Goal: Task Accomplishment & Management: Complete application form

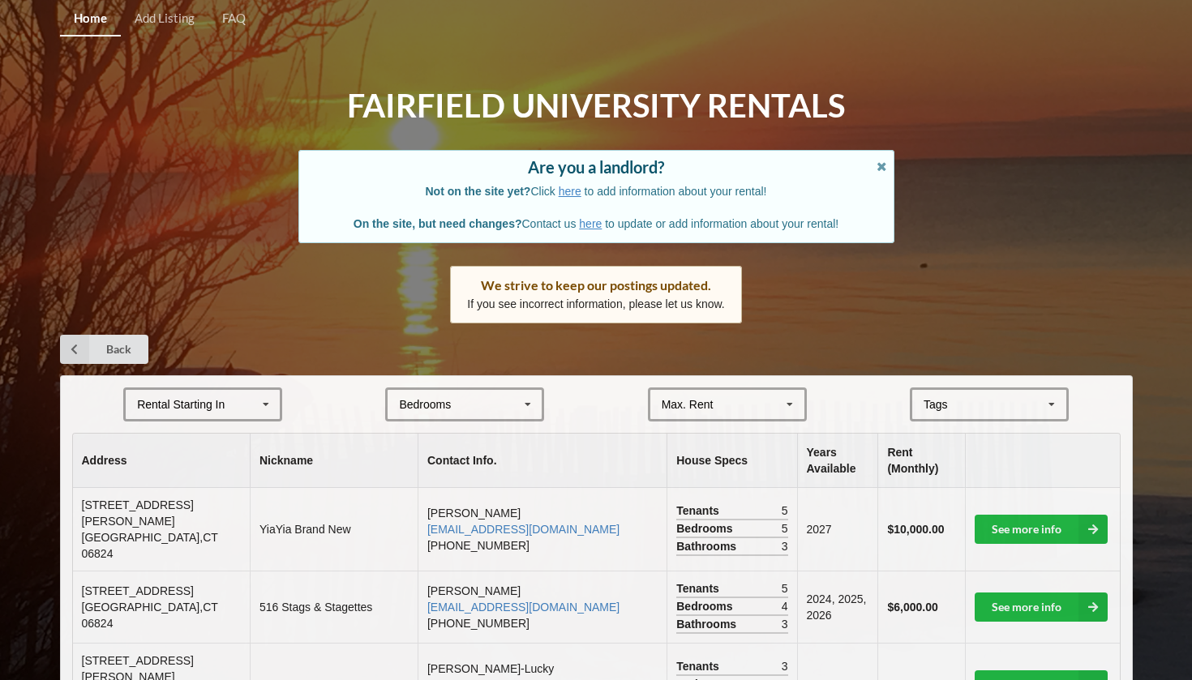
drag, startPoint x: 0, startPoint y: 0, endPoint x: 945, endPoint y: 72, distance: 947.6
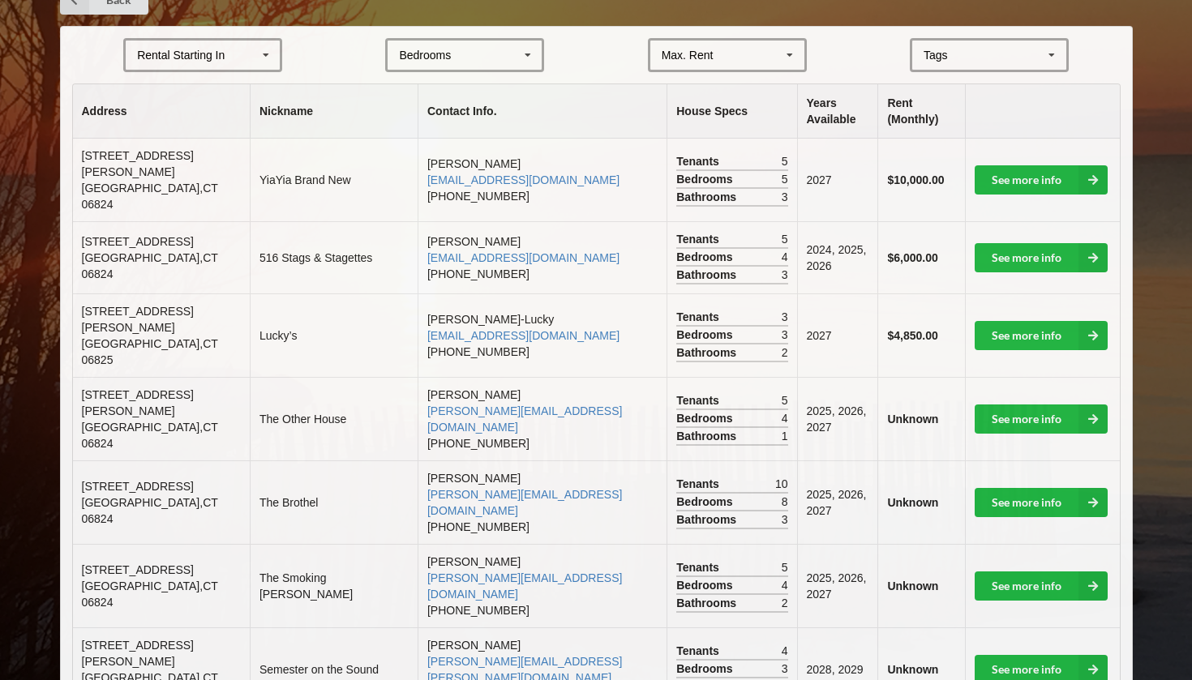
scroll to position [332, 0]
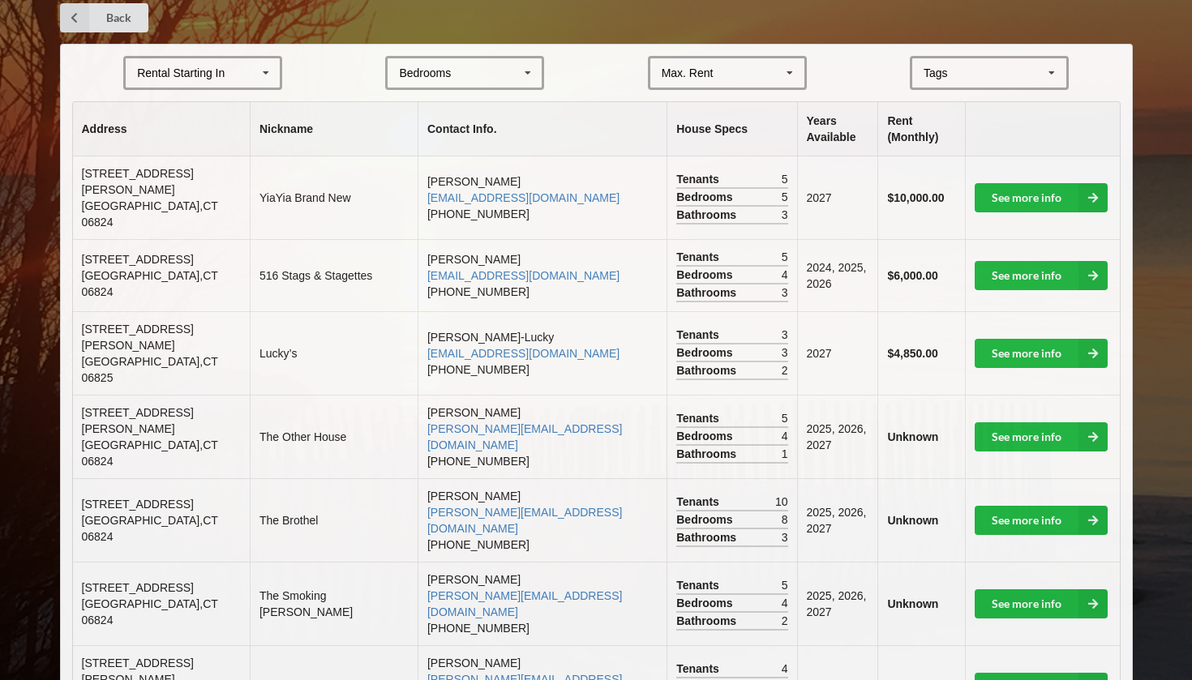
click at [971, 75] on div "Tags" at bounding box center [946, 73] width 52 height 19
click at [1092, 75] on form "Rental Starting In [DATE] 2026 2027 2028 Bedrooms 1 2 3 4 5 6 7 8 Max. Rent $4,…" at bounding box center [596, 73] width 1049 height 34
click at [957, 64] on div "Tags" at bounding box center [946, 73] width 52 height 19
click at [972, 101] on span "Beachfront" at bounding box center [952, 103] width 55 height 13
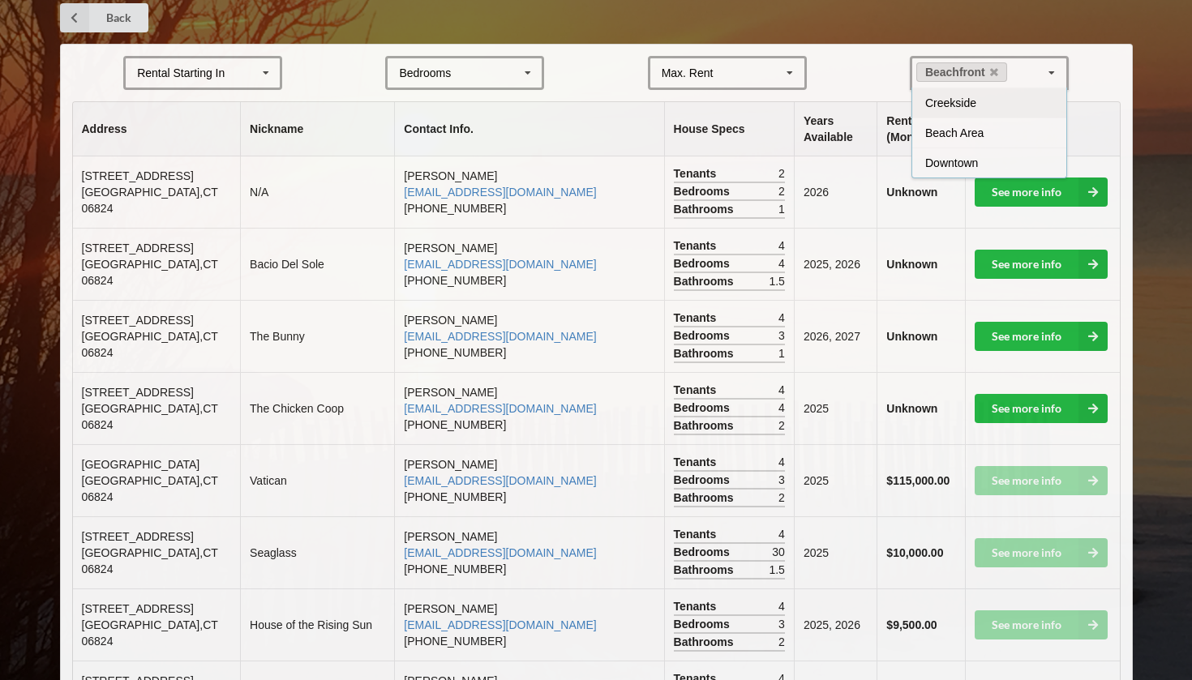
click at [802, 73] on icon at bounding box center [790, 73] width 24 height 30
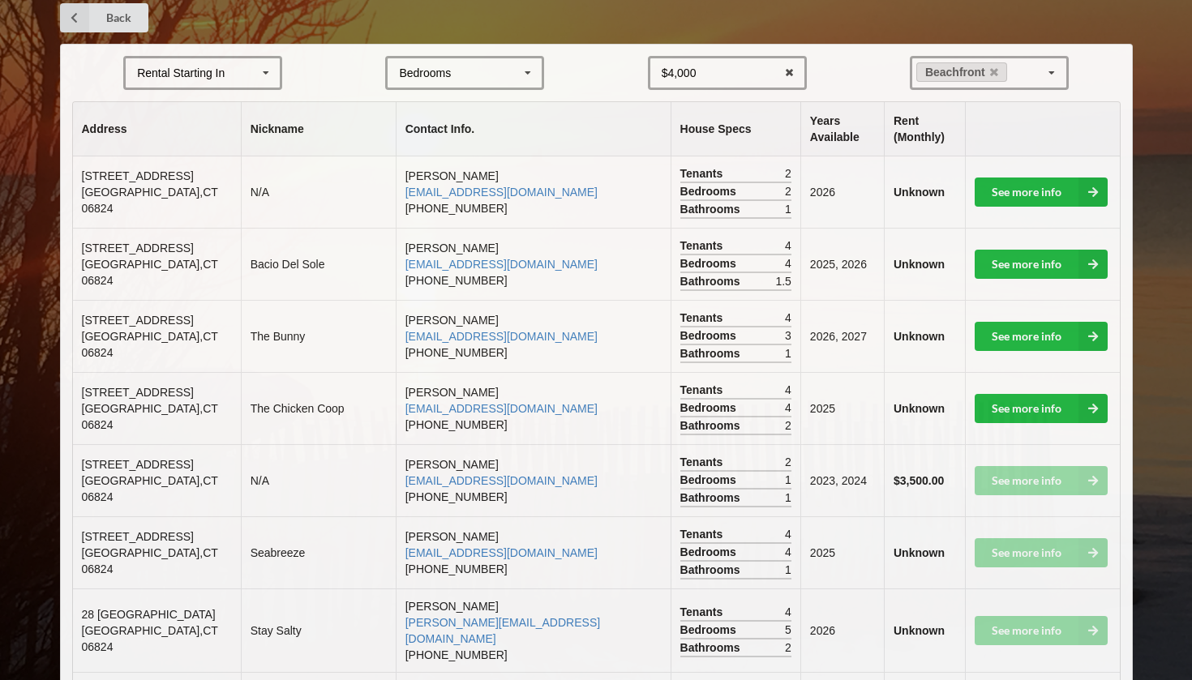
click at [530, 71] on icon at bounding box center [528, 73] width 24 height 30
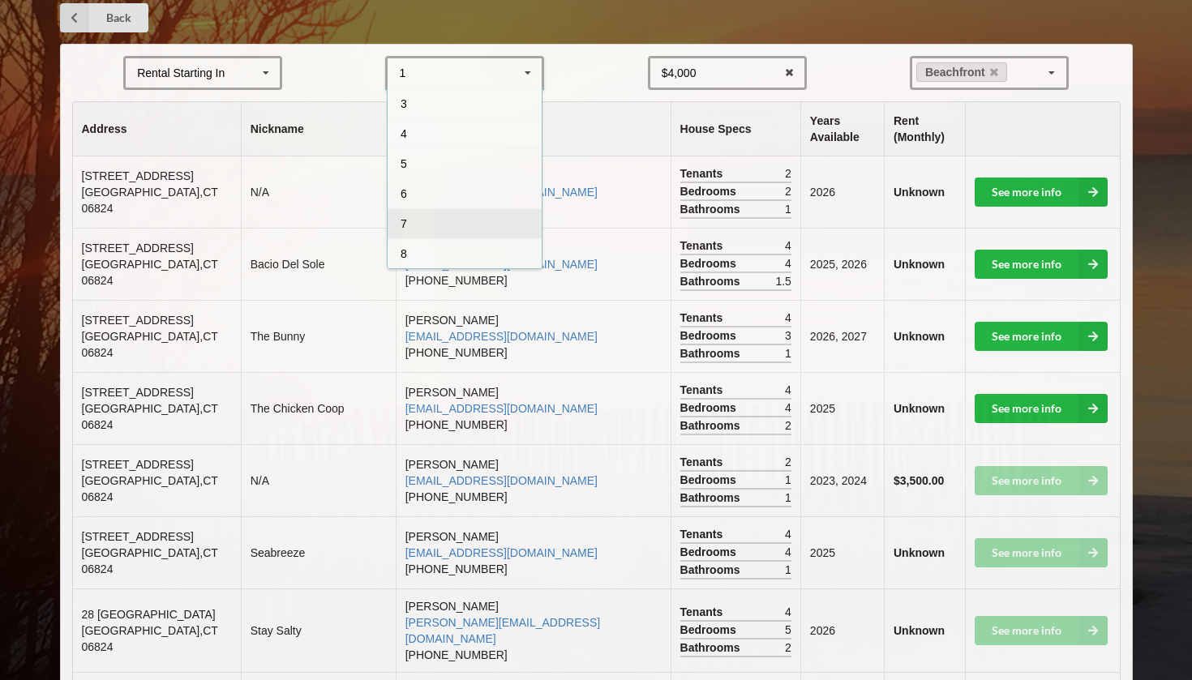
scroll to position [59, 0]
click at [466, 215] on div "7" at bounding box center [465, 223] width 154 height 30
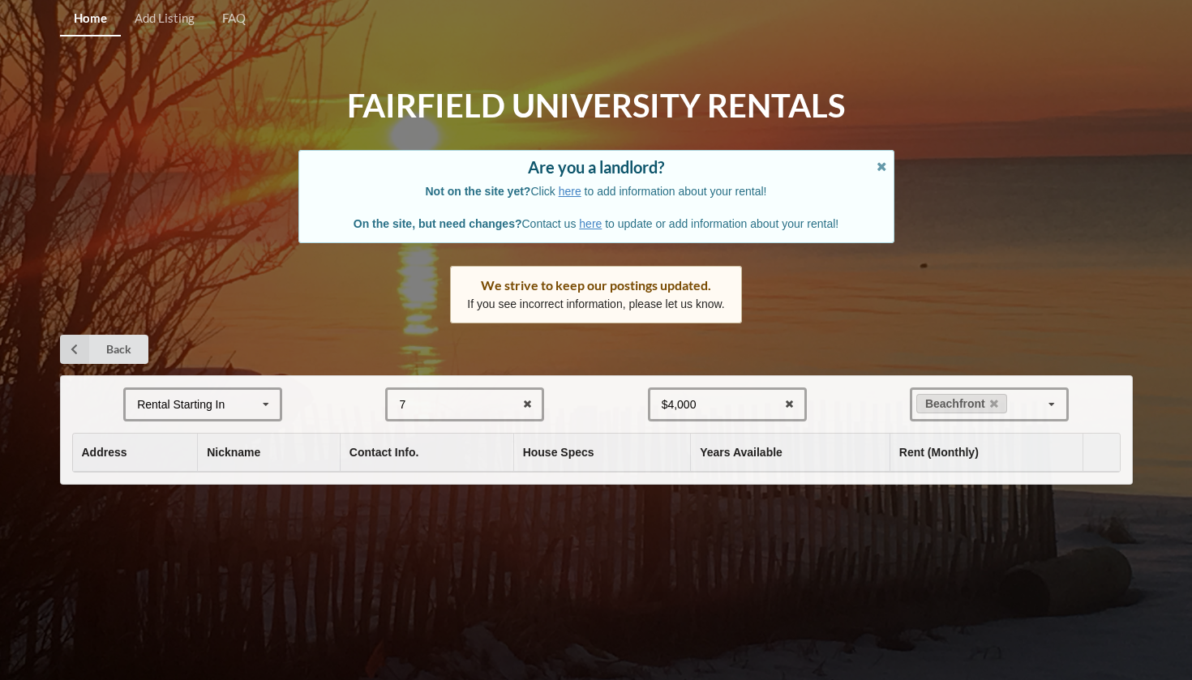
click at [501, 402] on div "7 1 2 3 4 5 6 7 8" at bounding box center [464, 405] width 159 height 34
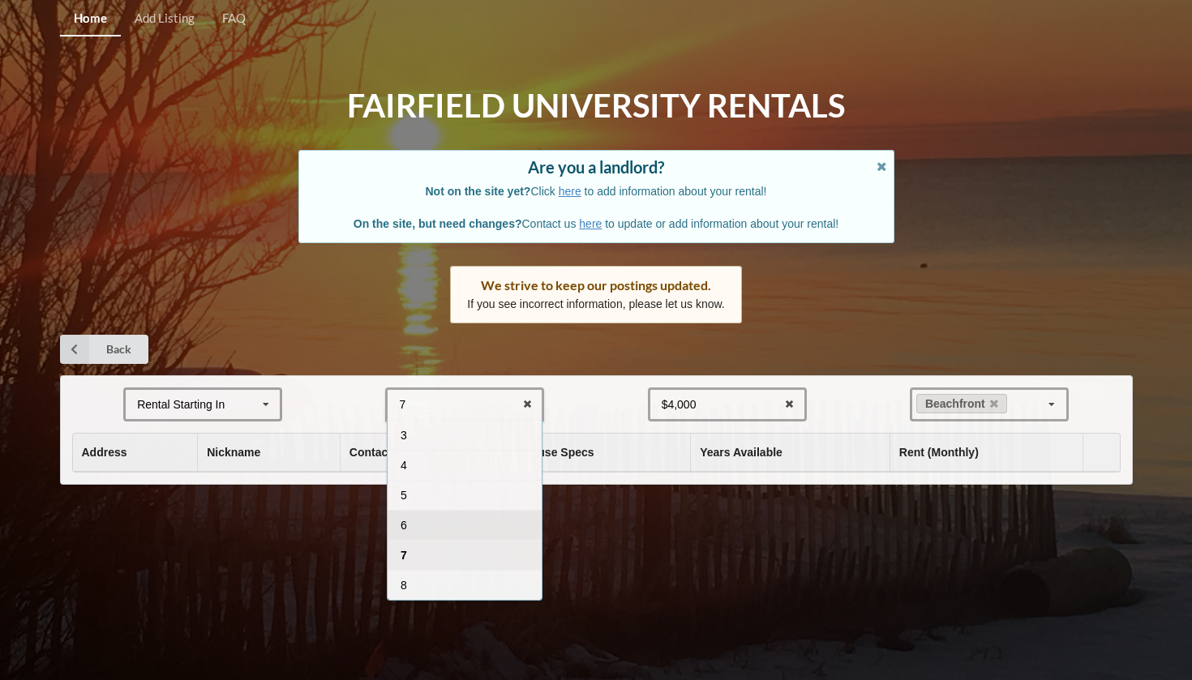
click at [440, 522] on div "6" at bounding box center [465, 525] width 154 height 30
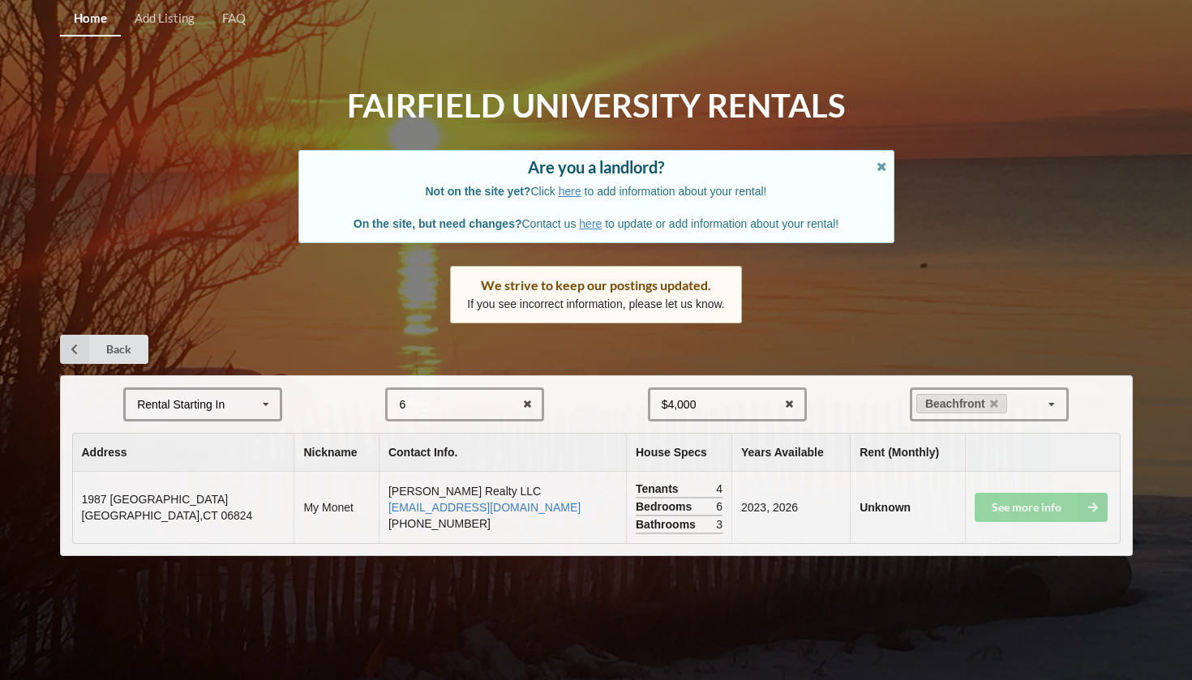
click at [457, 408] on div "6 1 2 3 4 5 6 7 8" at bounding box center [464, 405] width 159 height 34
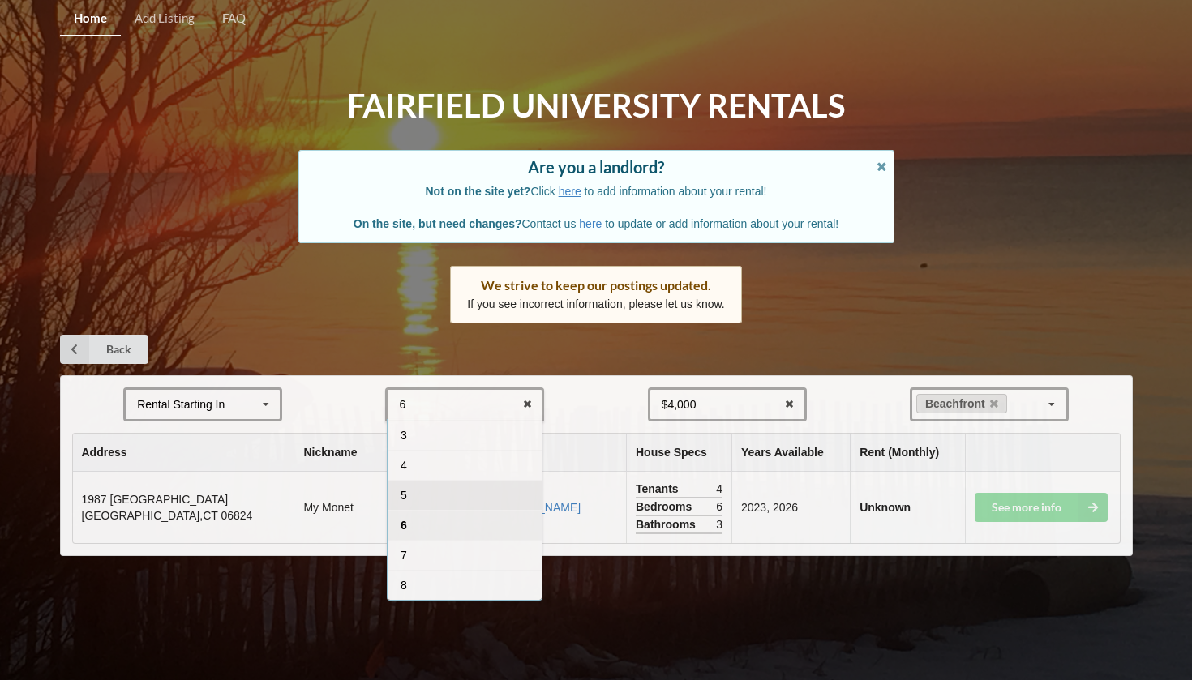
click at [444, 490] on div "5" at bounding box center [465, 495] width 154 height 30
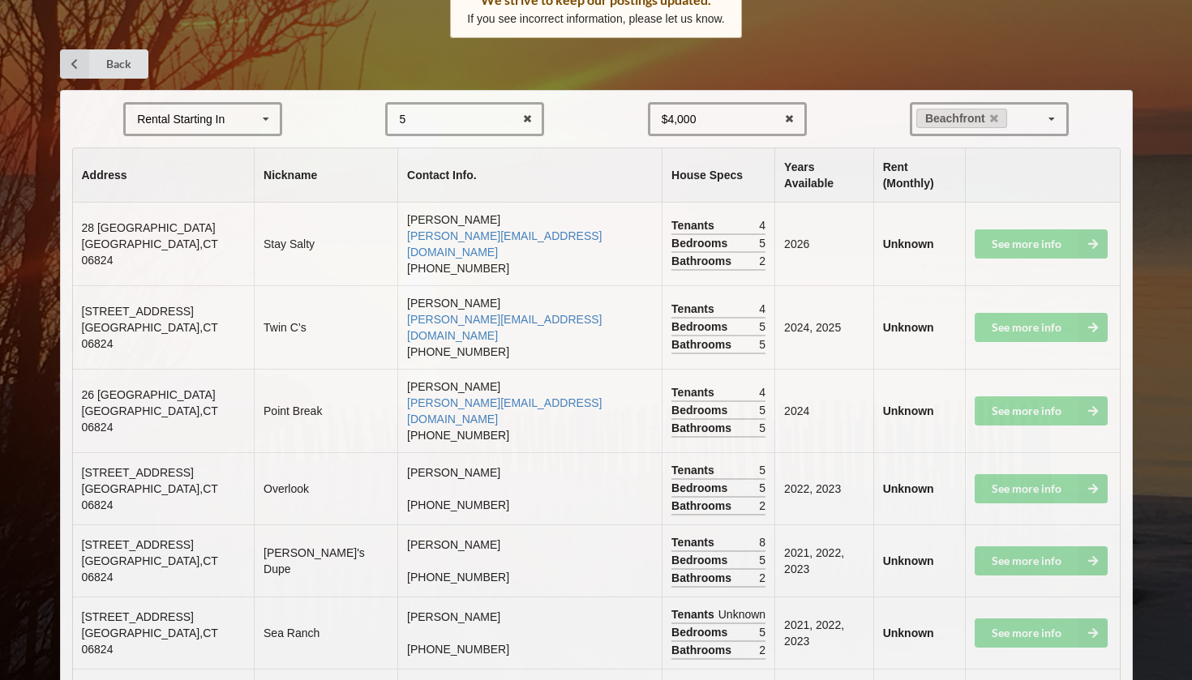
scroll to position [319, 0]
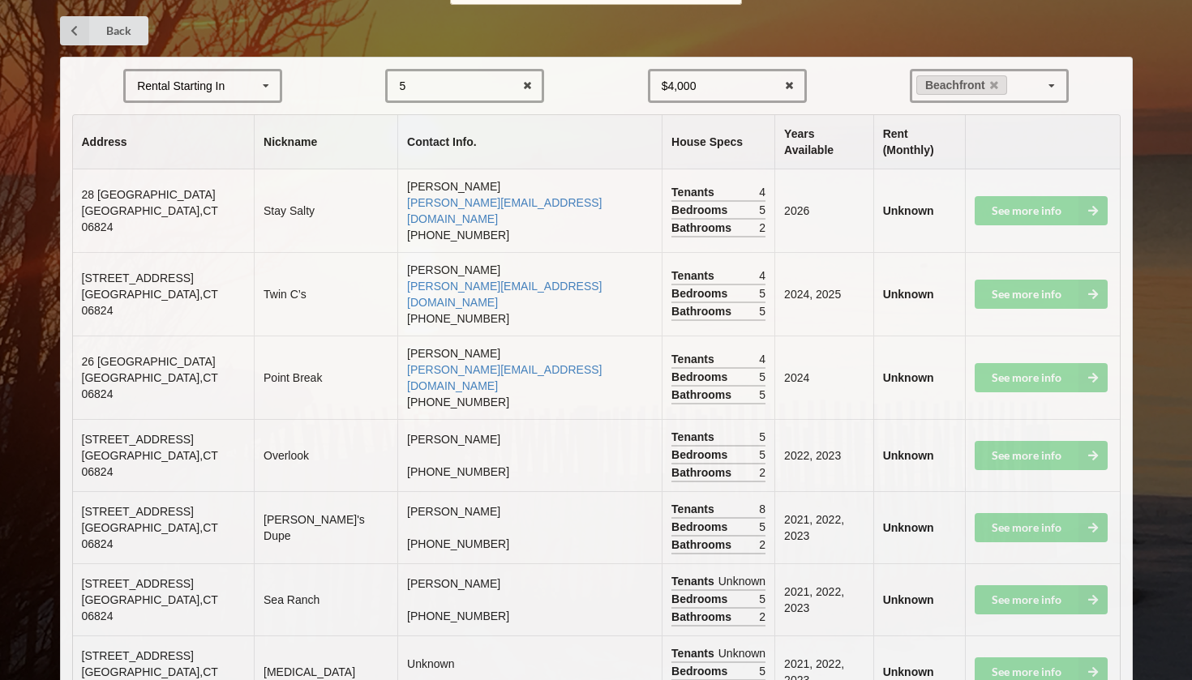
click at [474, 76] on div "5 1 2 3 4 5 6 7 8" at bounding box center [464, 86] width 159 height 34
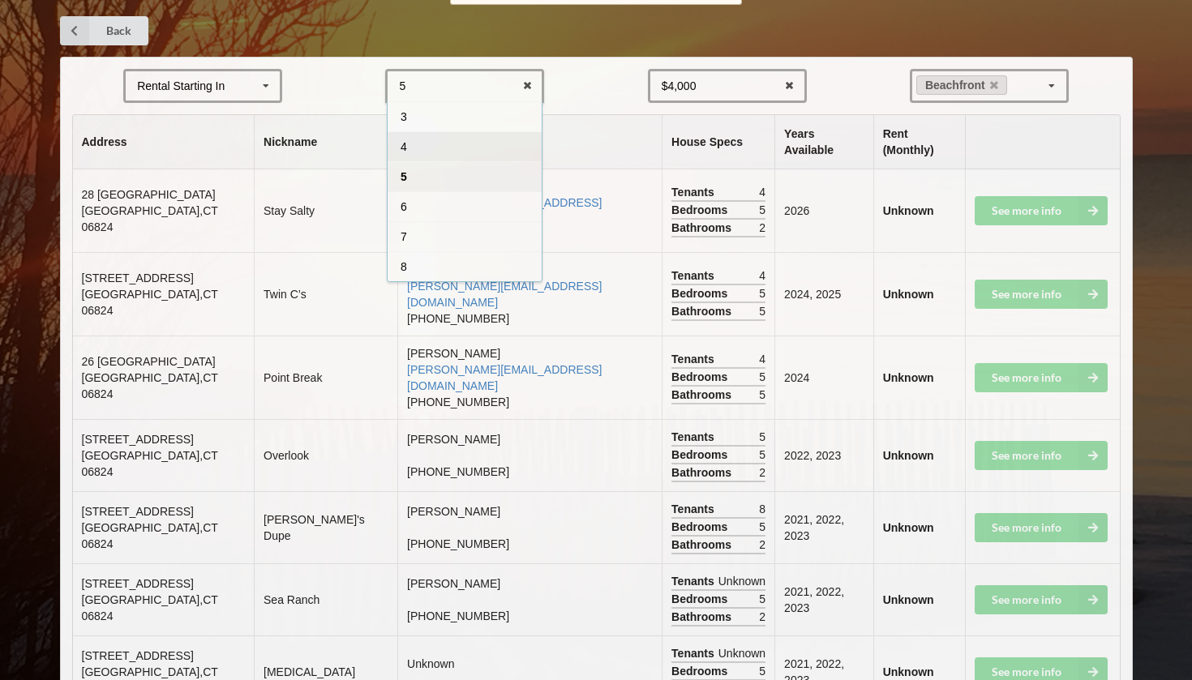
click at [443, 144] on div "4" at bounding box center [465, 146] width 154 height 30
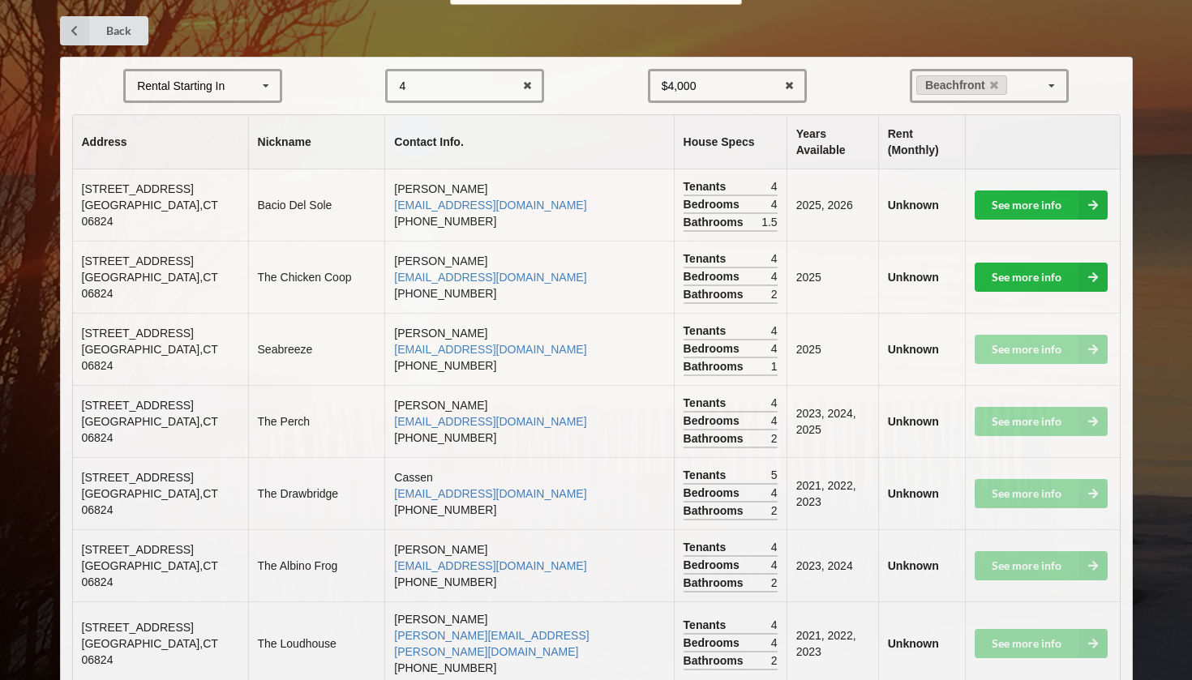
click at [256, 91] on icon at bounding box center [266, 86] width 24 height 30
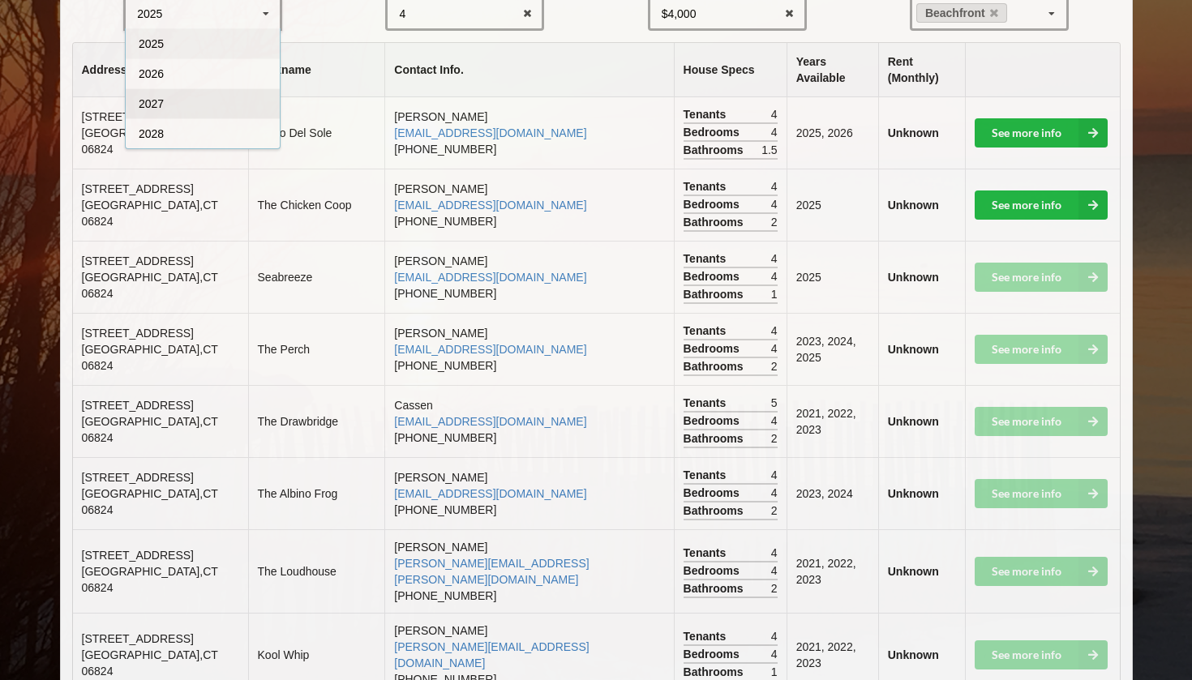
scroll to position [393, 0]
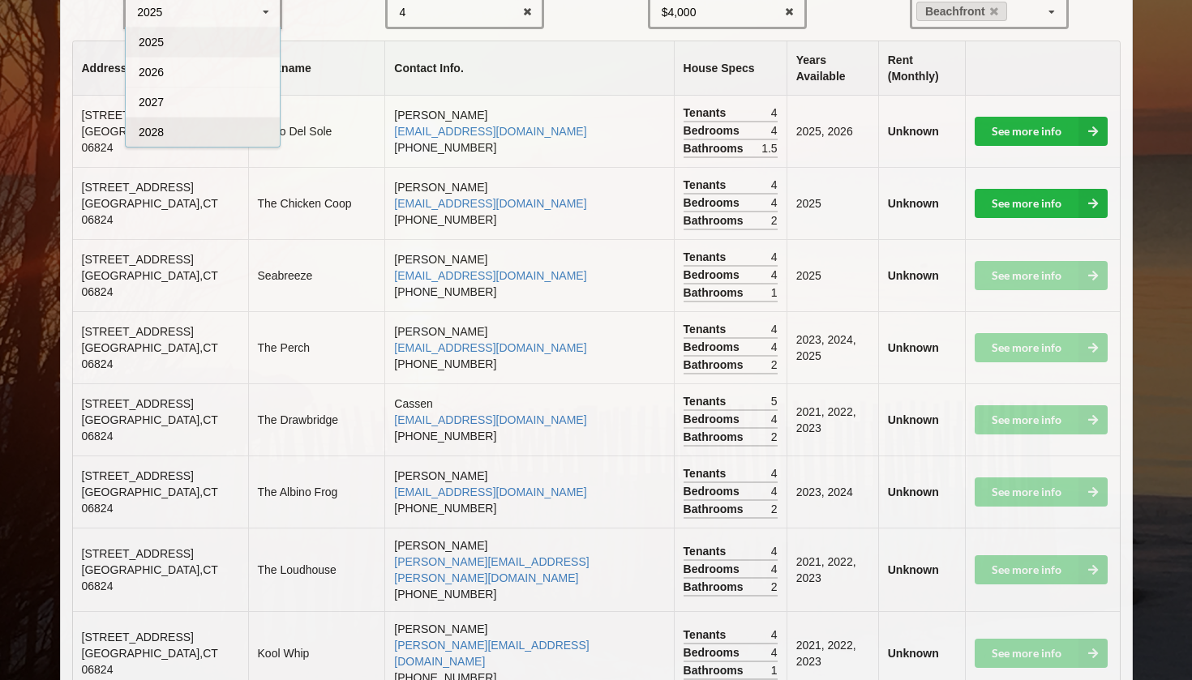
click at [199, 128] on div "2028" at bounding box center [203, 132] width 154 height 30
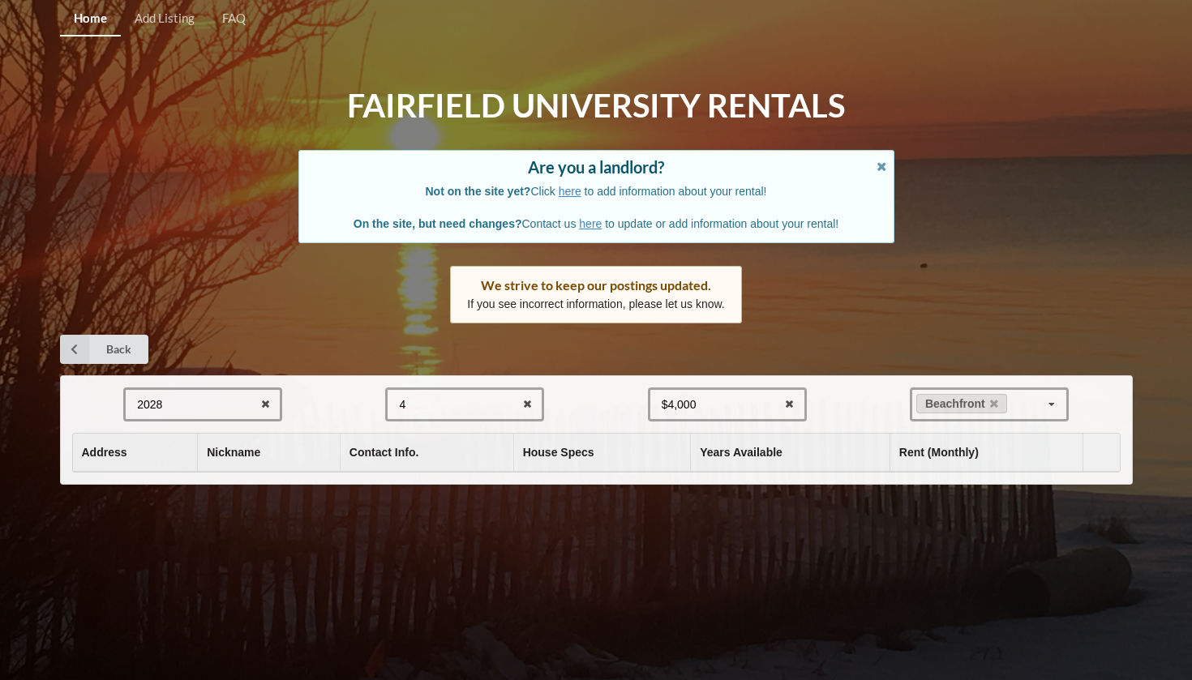
scroll to position [0, 0]
click at [214, 397] on div "2028 2025 2026 2027 2028" at bounding box center [202, 405] width 159 height 34
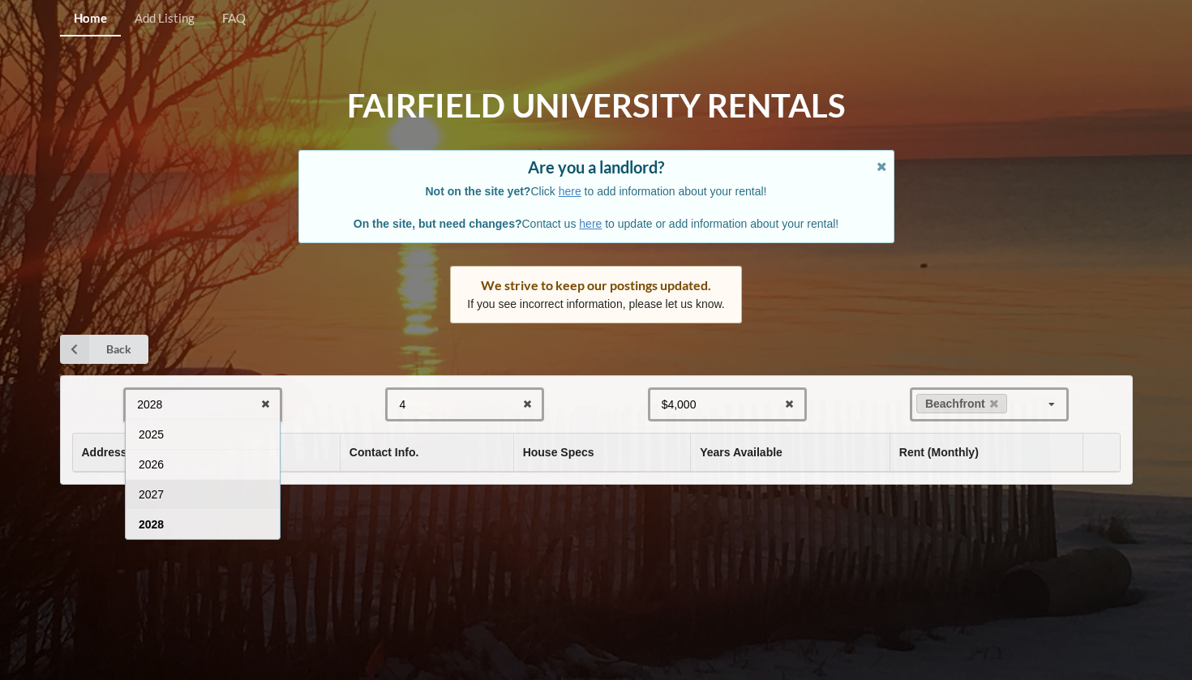
click at [187, 487] on div "2027" at bounding box center [203, 494] width 154 height 30
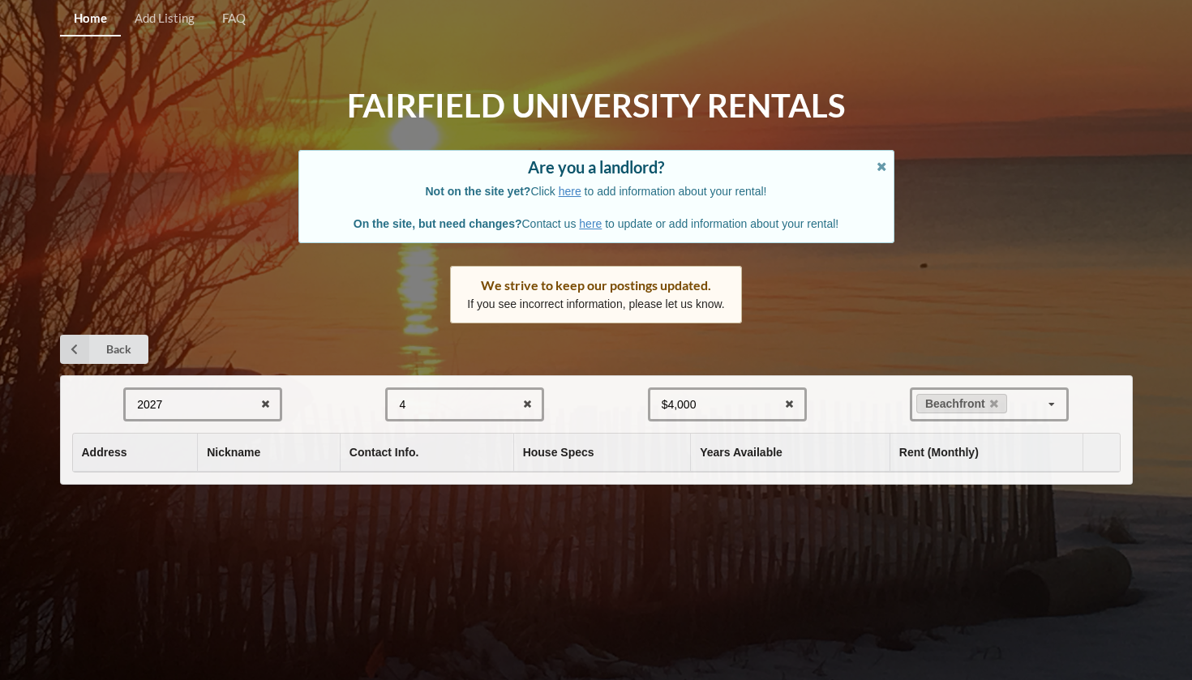
click at [198, 412] on div "2027 2025 2026 2027 2028" at bounding box center [202, 405] width 159 height 34
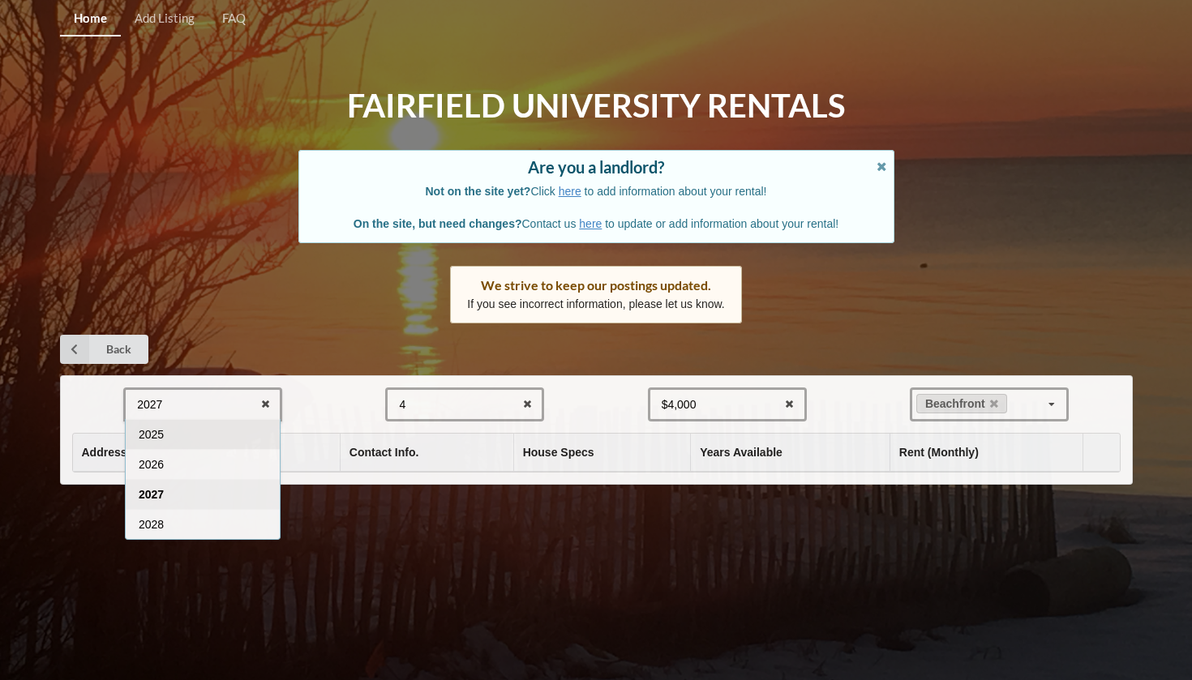
click at [197, 437] on div "2025" at bounding box center [203, 434] width 154 height 30
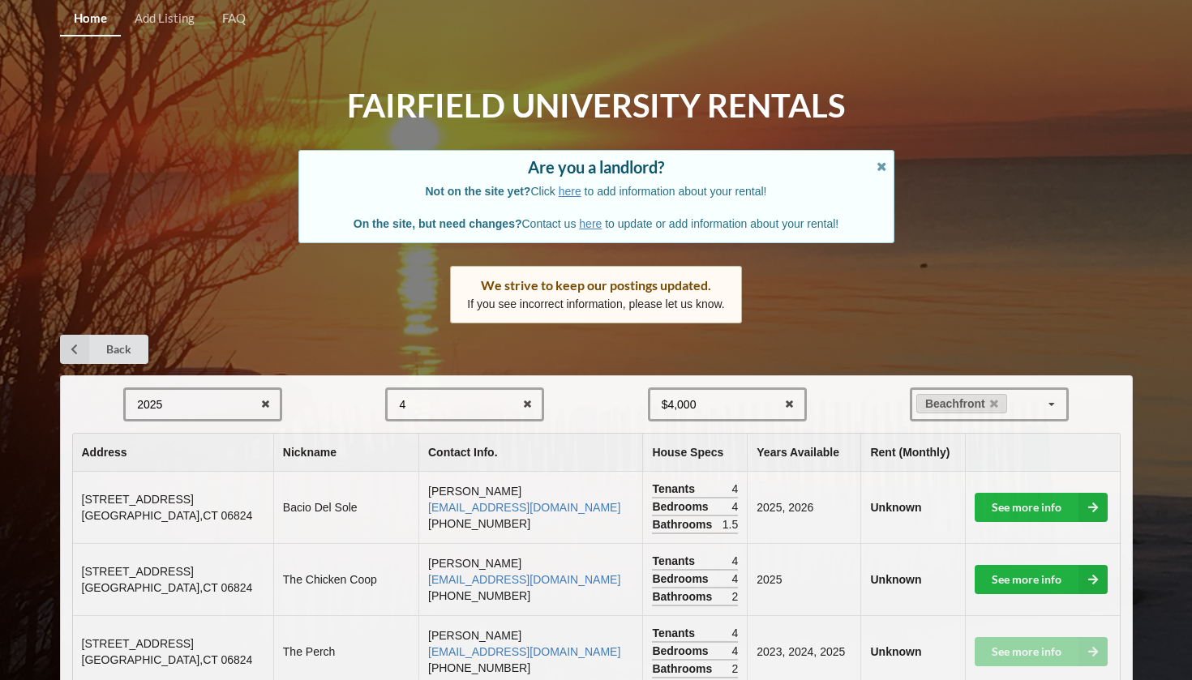
click at [202, 405] on div "2025 2025 2026 2027 2028" at bounding box center [202, 405] width 159 height 34
click at [199, 430] on div "2025" at bounding box center [203, 434] width 154 height 30
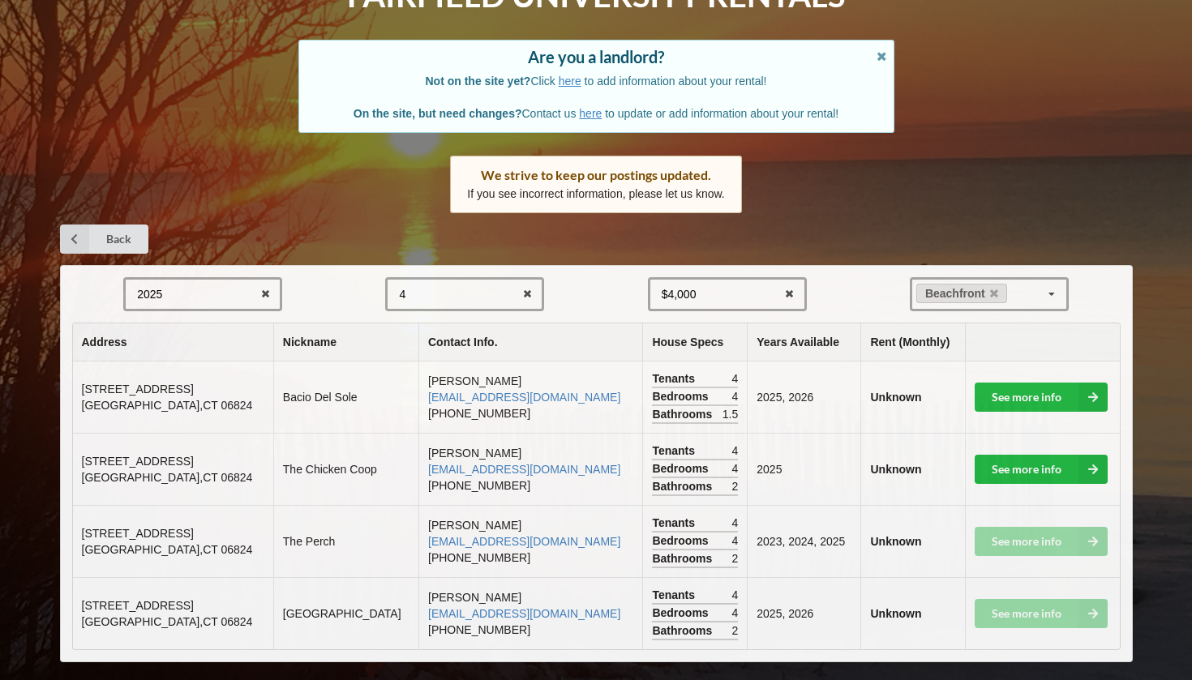
scroll to position [109, 0]
